Goal: Information Seeking & Learning: Learn about a topic

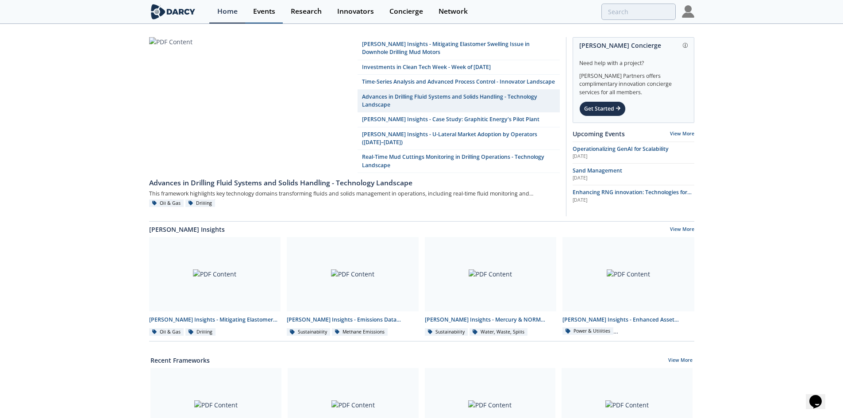
click at [260, 8] on div "Events" at bounding box center [264, 11] width 22 height 7
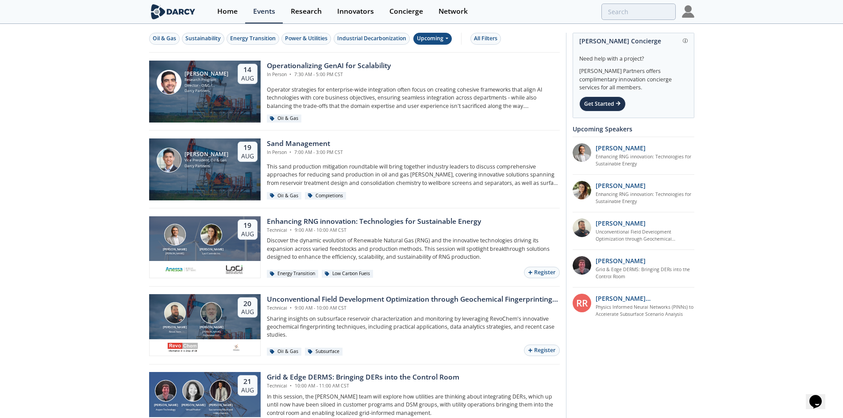
click at [427, 35] on div "Upcoming" at bounding box center [432, 39] width 38 height 12
click at [432, 65] on div "Past" at bounding box center [443, 68] width 55 height 14
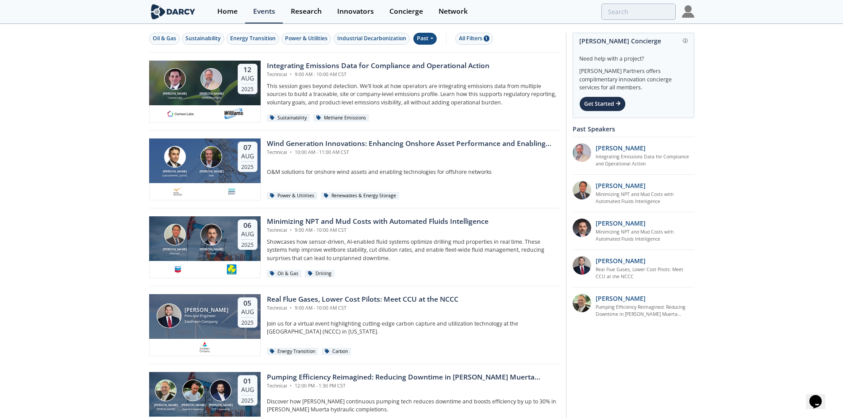
drag, startPoint x: 317, startPoint y: 47, endPoint x: 420, endPoint y: 32, distance: 104.2
click at [327, 44] on button "Power & Utilities" at bounding box center [306, 39] width 50 height 12
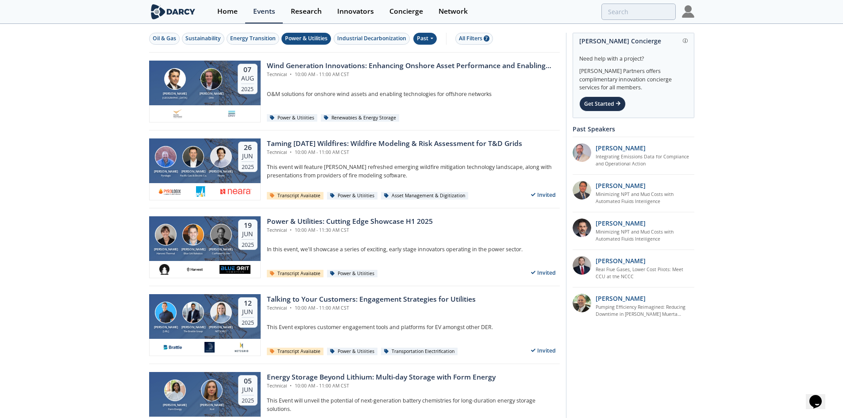
click at [315, 33] on button "Power & Utilities" at bounding box center [306, 39] width 50 height 12
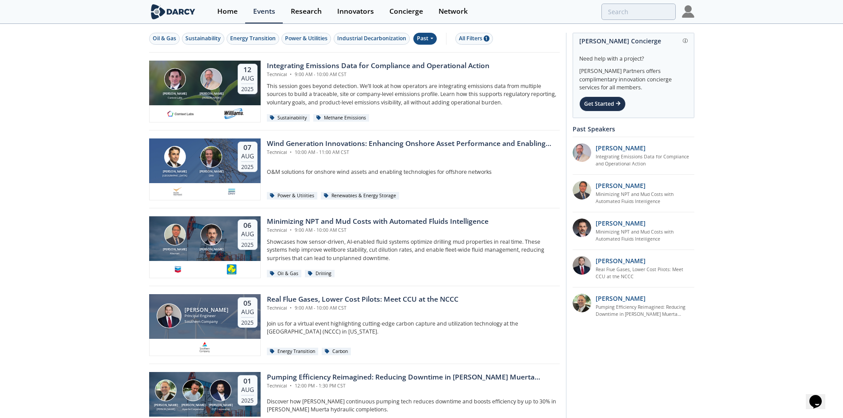
click at [428, 33] on div "Past" at bounding box center [424, 39] width 23 height 12
click at [436, 52] on div "Upcoming" at bounding box center [443, 53] width 55 height 14
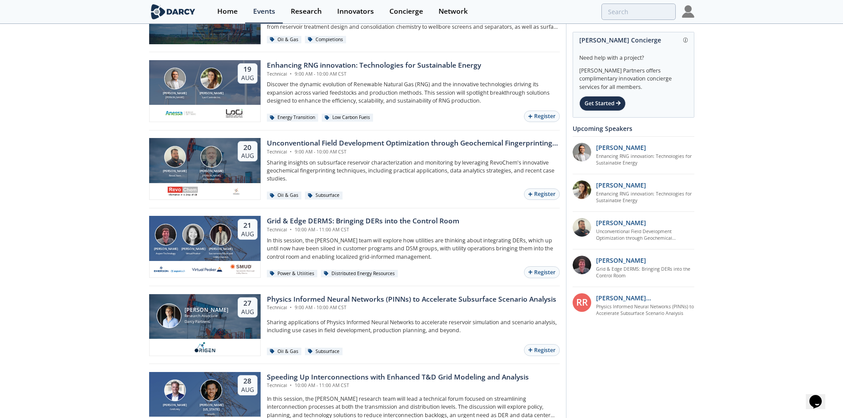
scroll to position [221, 0]
